Goal: Check status: Check status

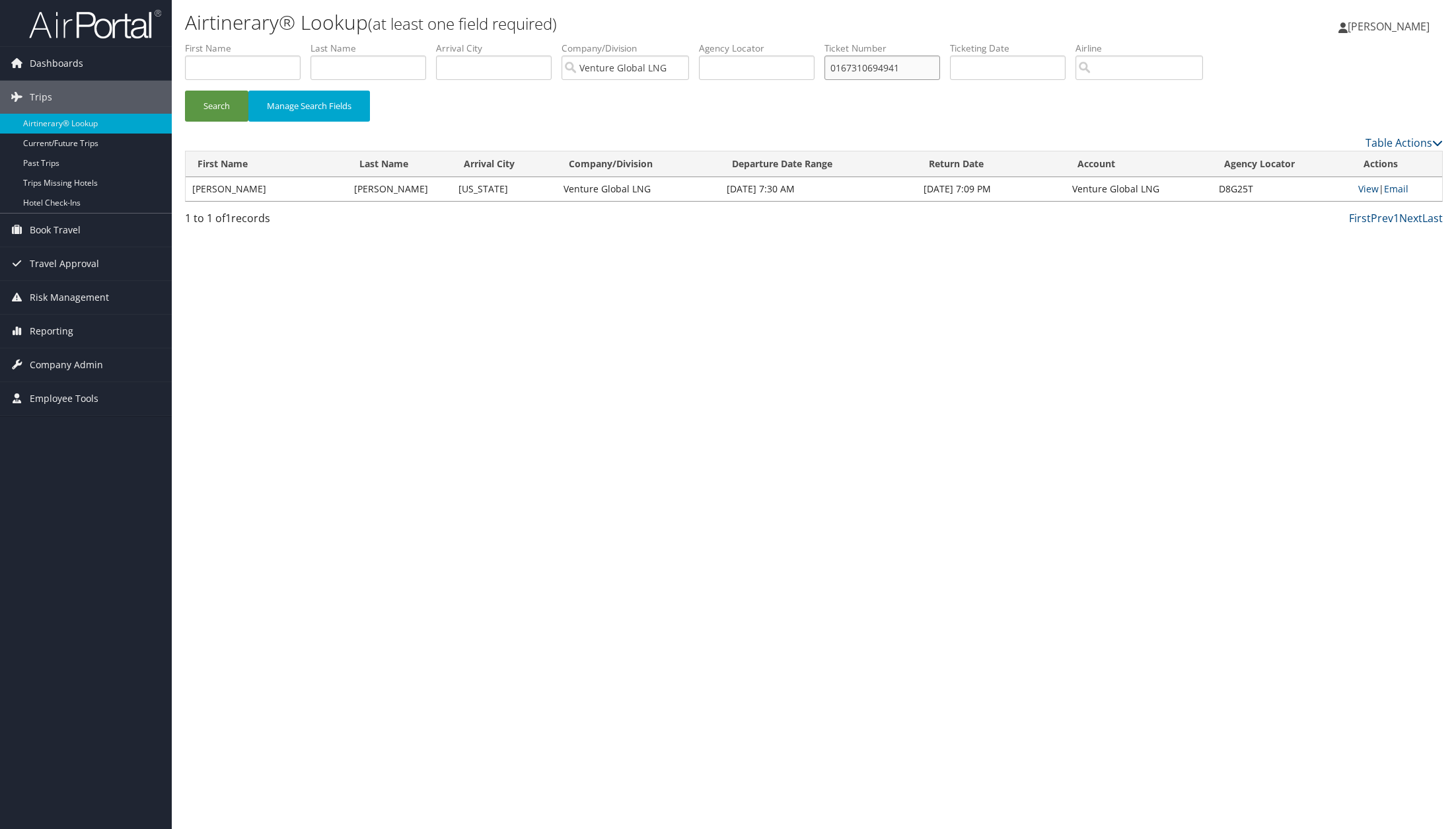
click at [876, 65] on input "0167310694941" at bounding box center [882, 68] width 116 height 24
paste input "09897624"
type input "0167309897624"
click at [220, 109] on button "Search" at bounding box center [216, 106] width 64 height 31
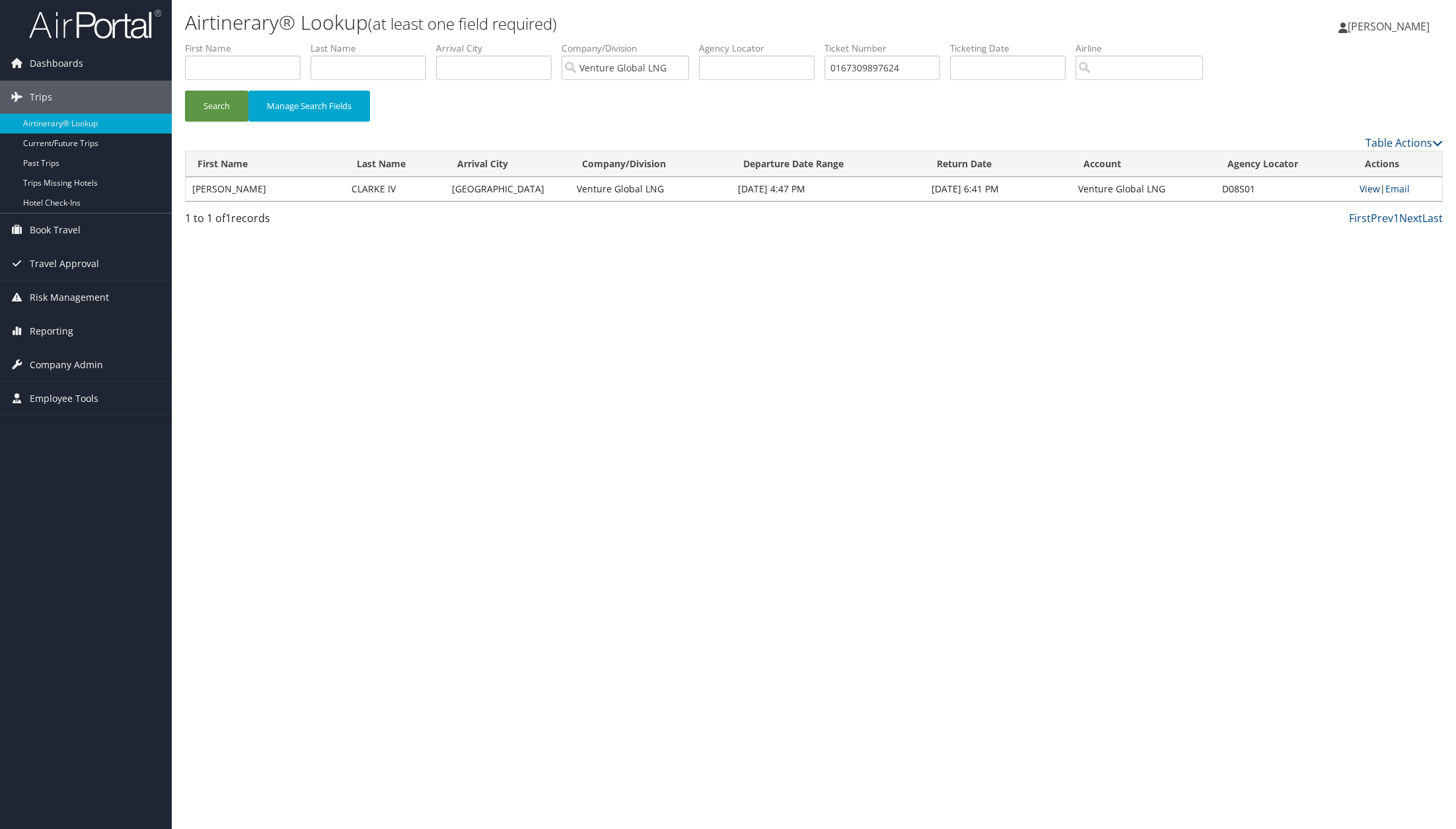
click at [1364, 189] on link "View" at bounding box center [1370, 189] width 20 height 13
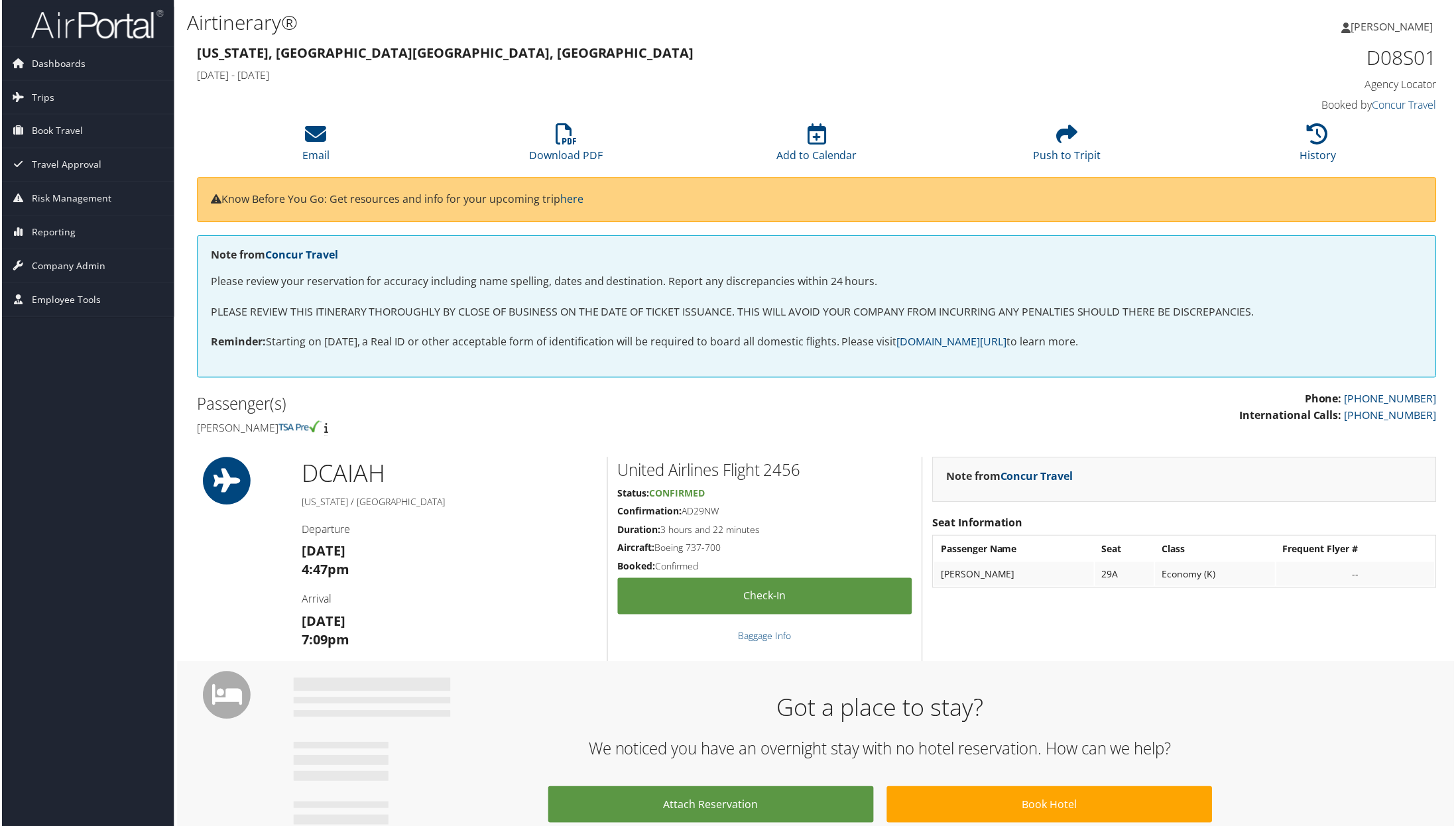
scroll to position [1, 0]
click at [569, 148] on link "Download PDF" at bounding box center [566, 146] width 73 height 31
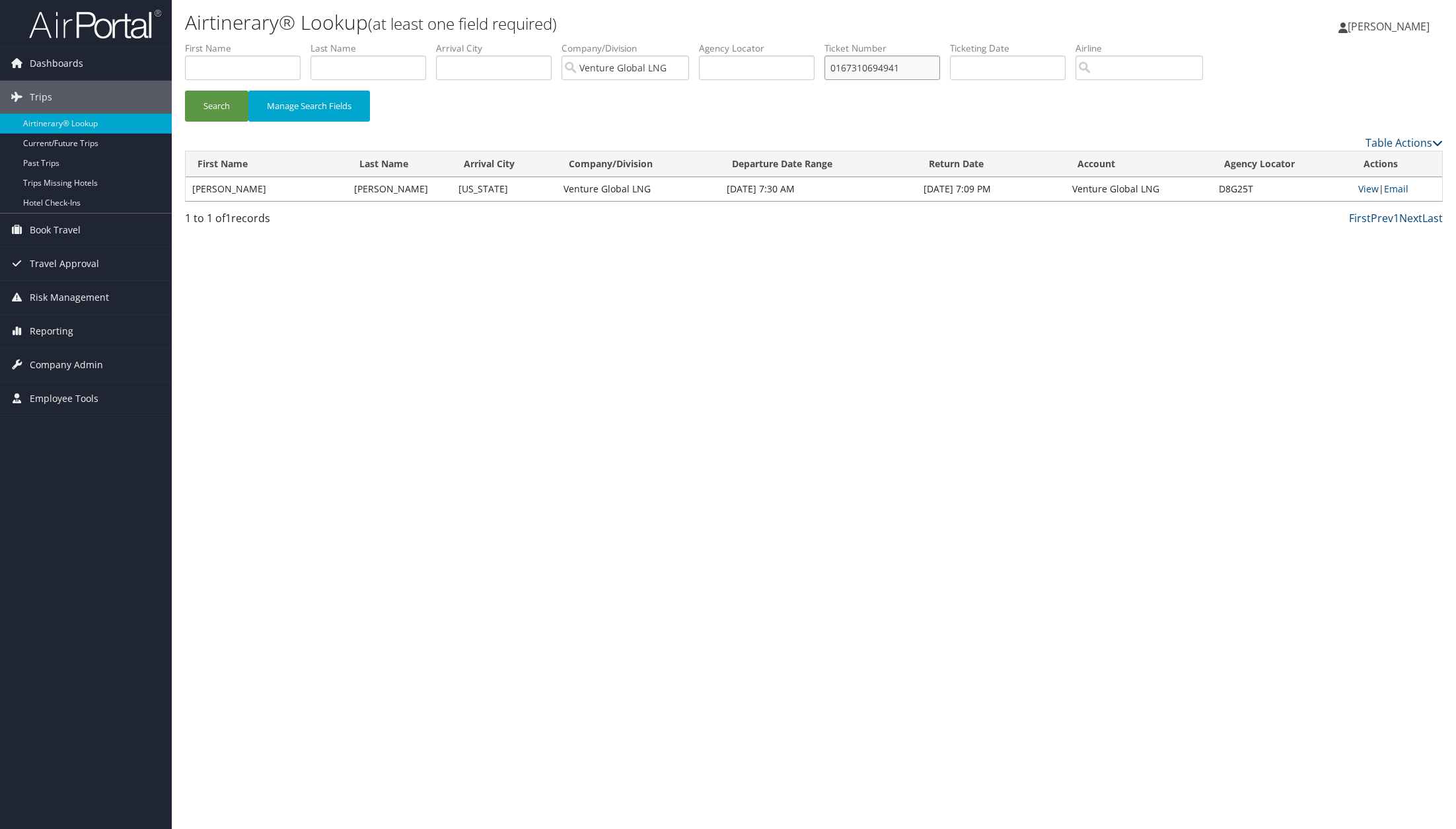
click at [853, 67] on input "0167310694941" at bounding box center [882, 68] width 116 height 24
paste input "127903"
click at [220, 111] on button "Search" at bounding box center [216, 106] width 64 height 31
click at [1362, 188] on link "View" at bounding box center [1370, 189] width 20 height 13
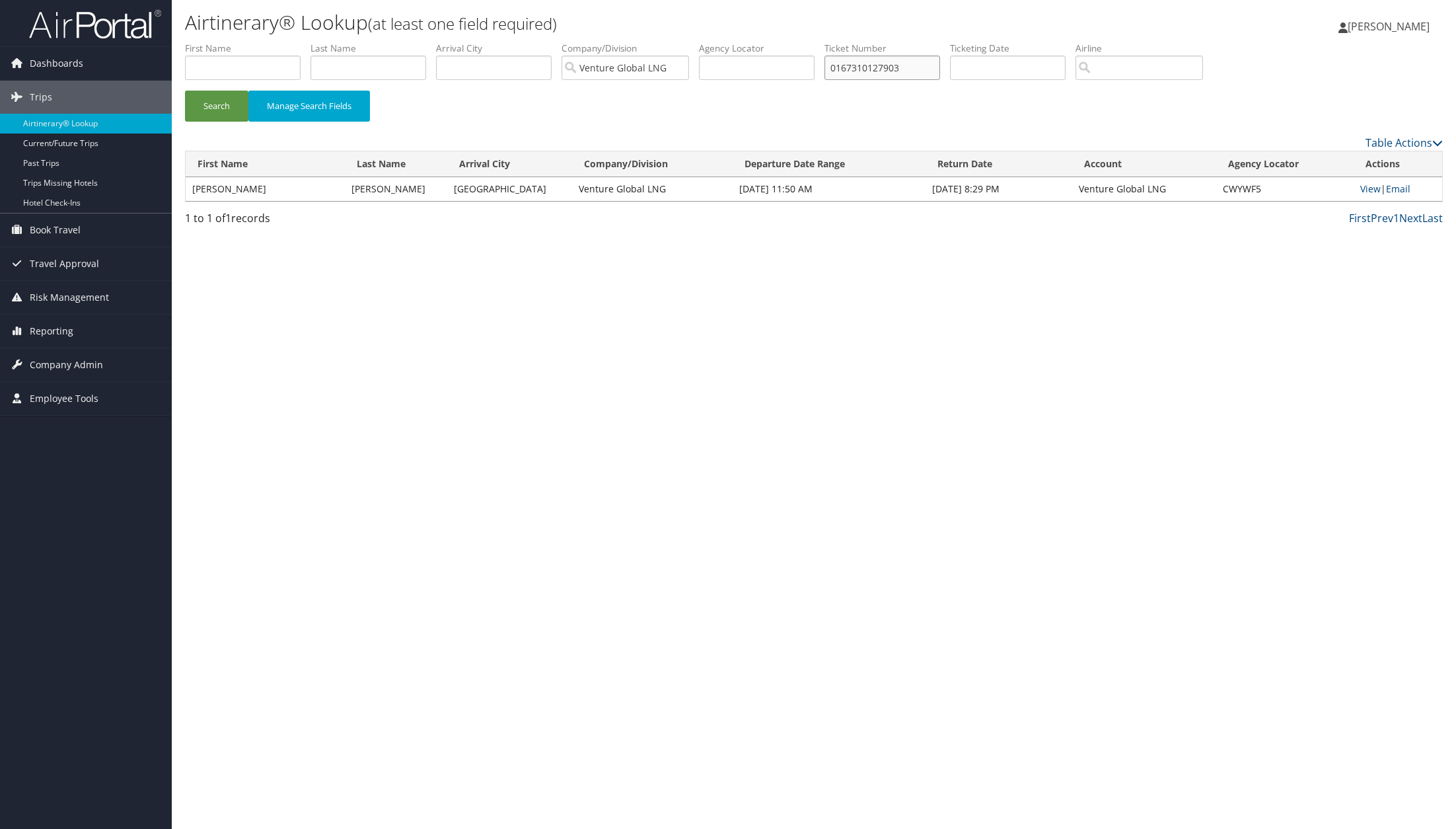
click at [857, 66] on input "0167310127903" at bounding box center [882, 68] width 116 height 24
paste input "09581514"
type input "0167309581514"
click at [212, 105] on button "Search" at bounding box center [216, 106] width 64 height 31
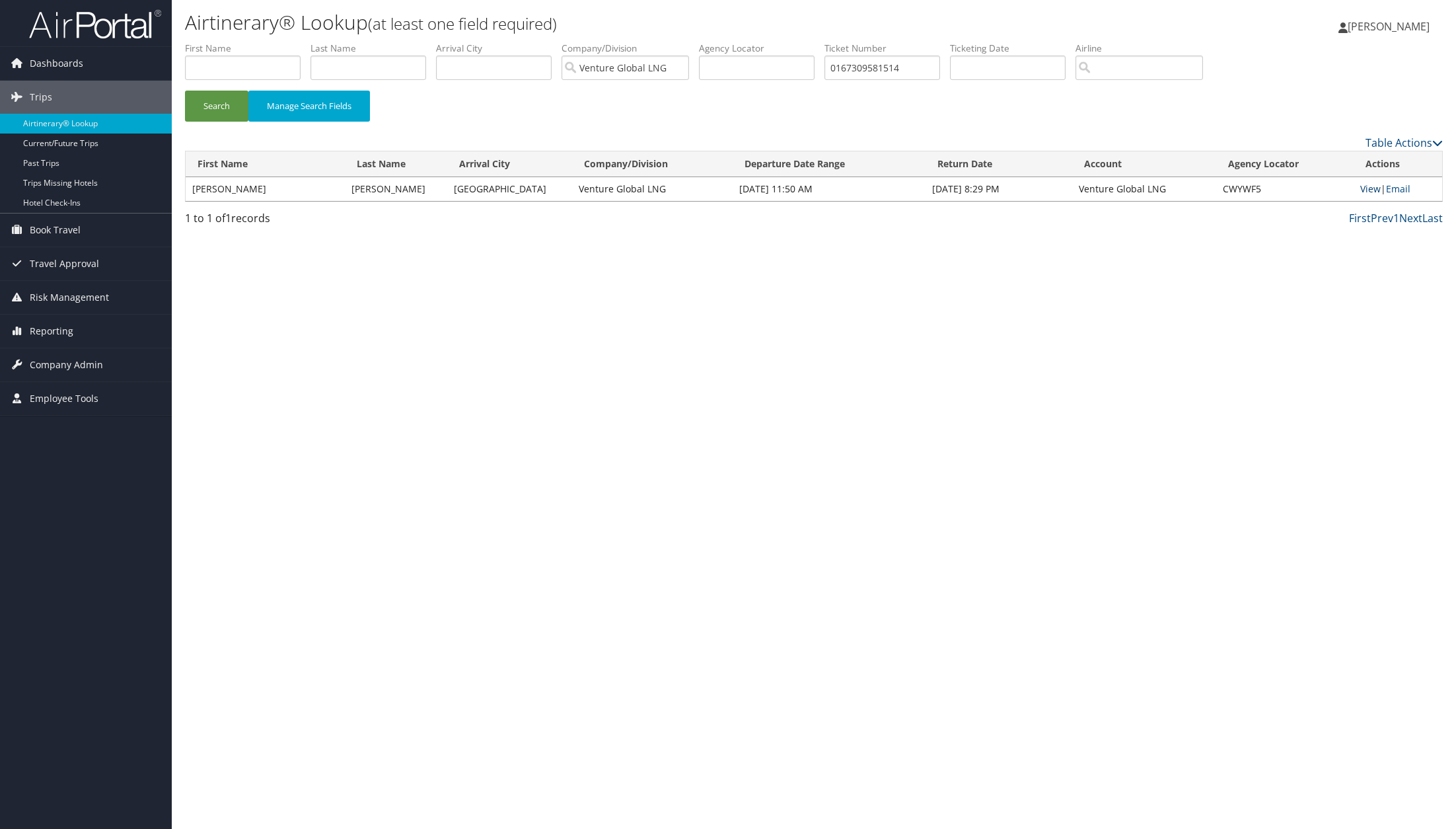
click at [1375, 190] on link "View" at bounding box center [1370, 189] width 20 height 13
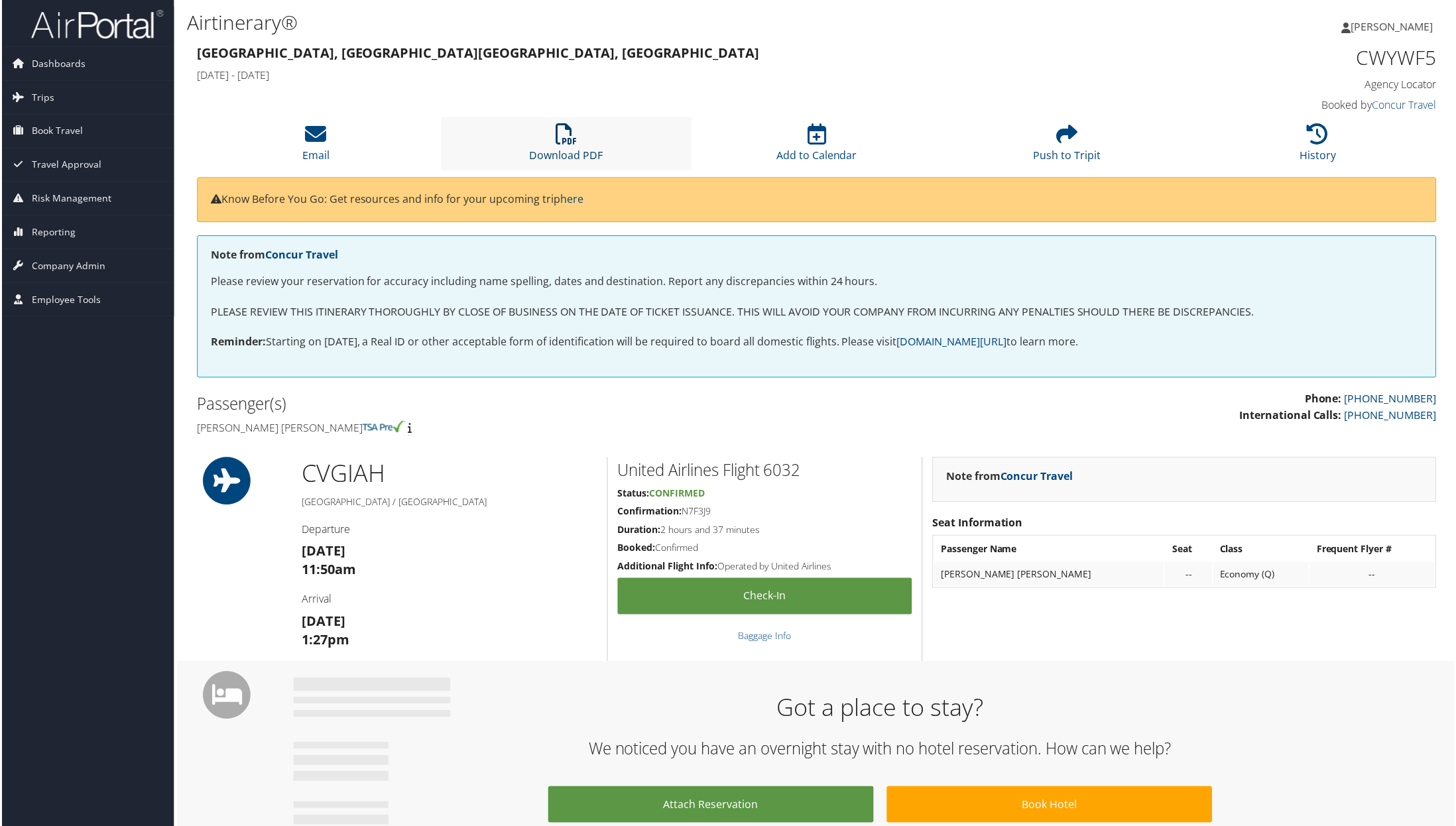
click at [559, 148] on link "Download PDF" at bounding box center [566, 147] width 73 height 31
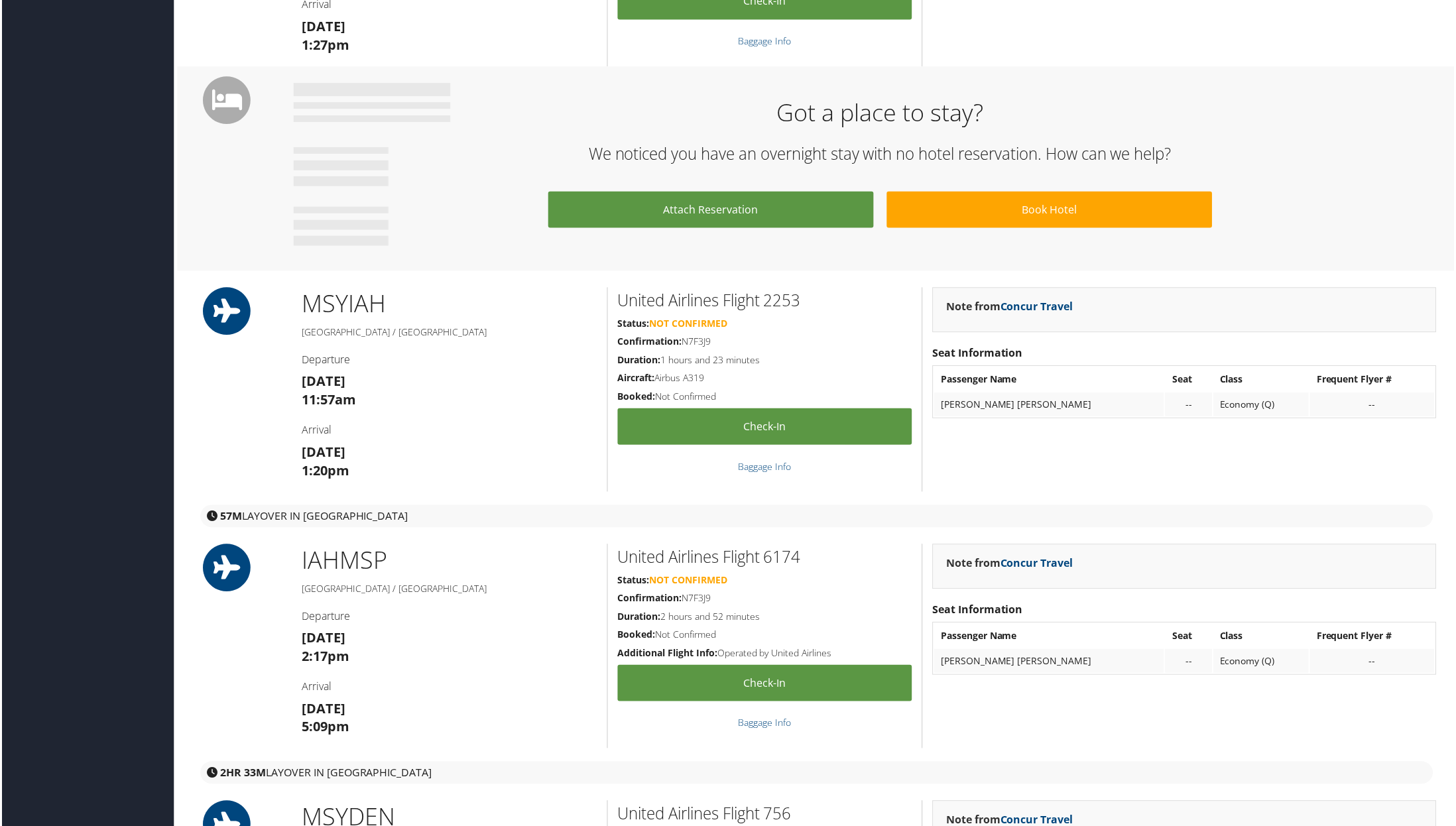
scroll to position [334, 0]
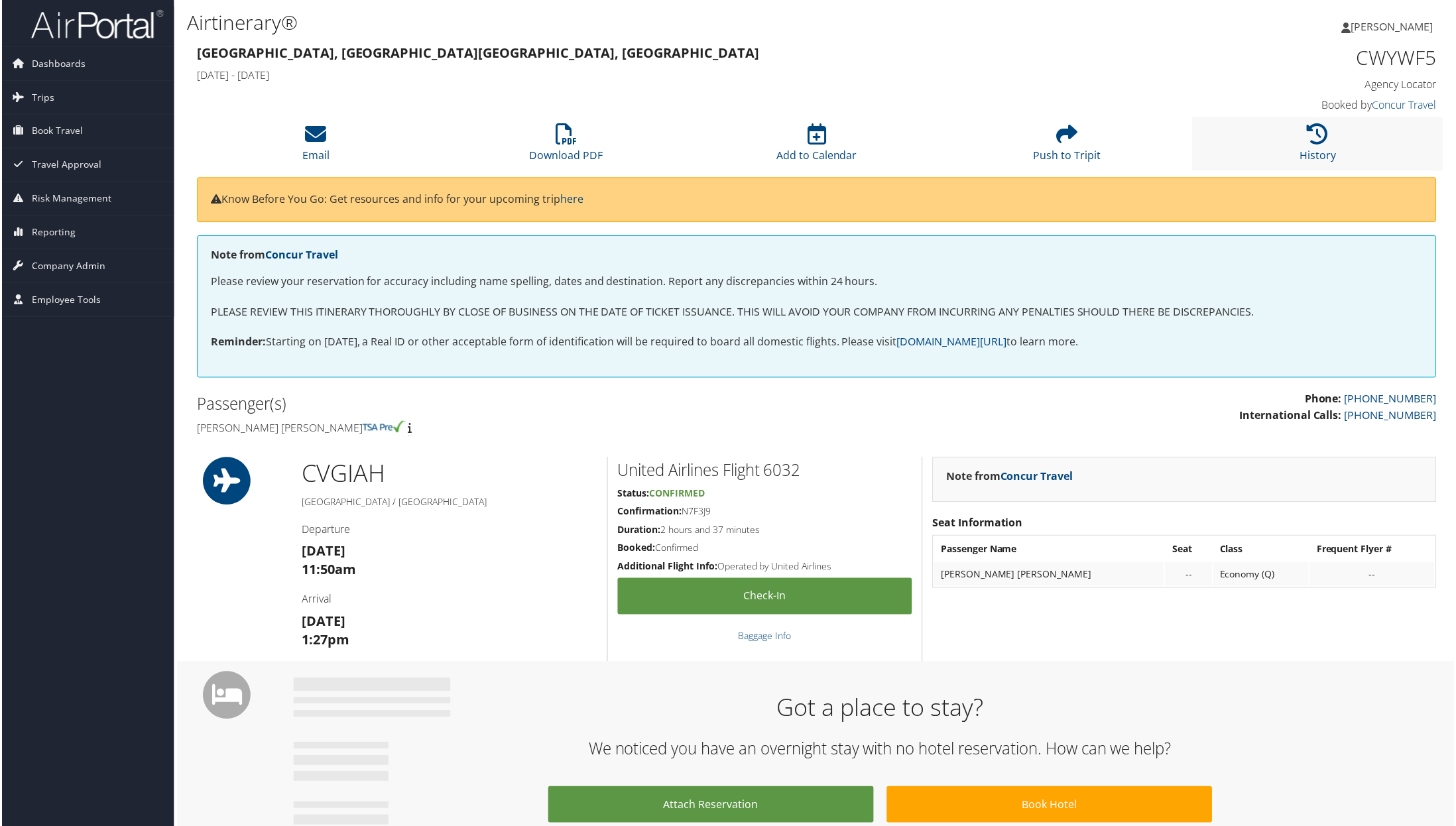
click at [1298, 131] on li "History" at bounding box center [1319, 144] width 251 height 54
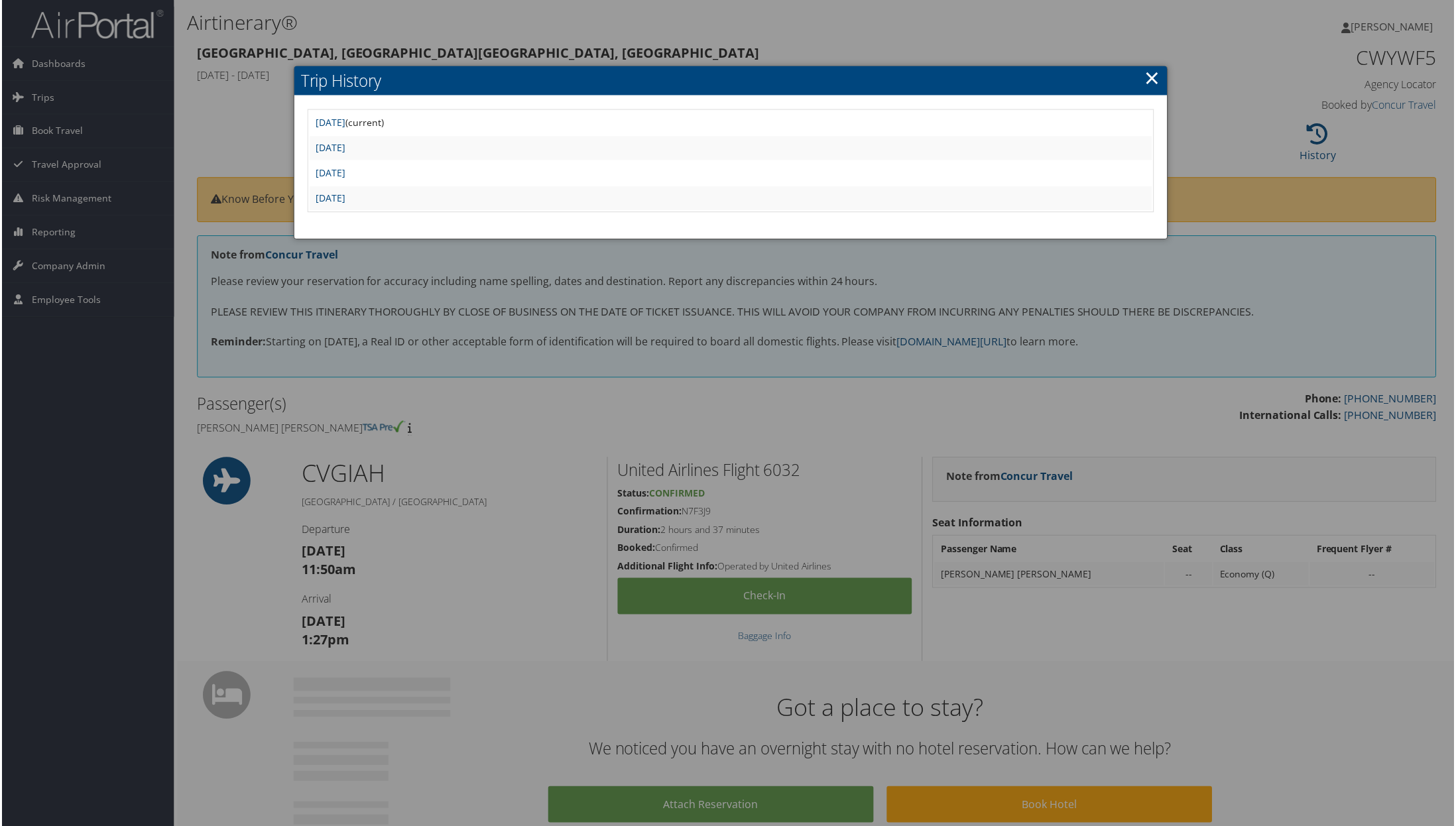
click at [416, 206] on td "Tue Jul 22 09:47:19 MDT 2025" at bounding box center [730, 199] width 845 height 24
click at [345, 199] on link "Tue Jul 22 09:47:19 MDT 2025" at bounding box center [329, 198] width 30 height 13
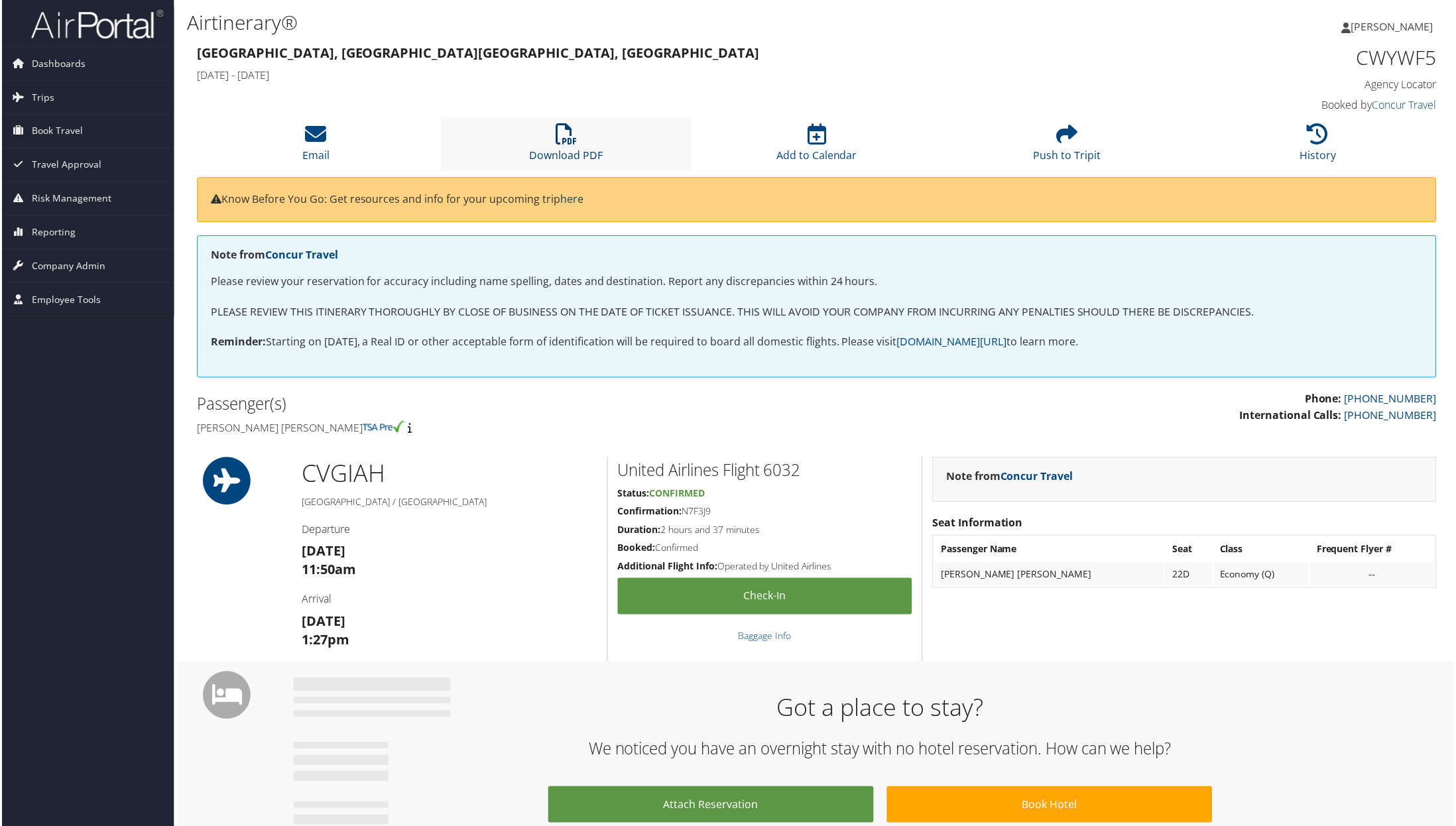
click at [556, 152] on link "Download PDF" at bounding box center [566, 147] width 73 height 31
